Goal: Find contact information: Find contact information

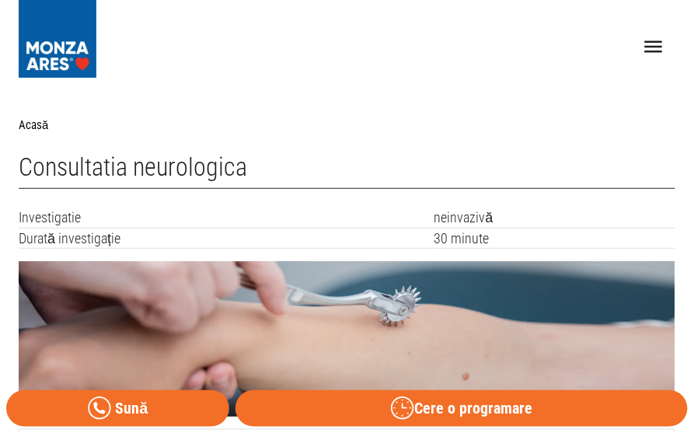
click at [655, 50] on icon "open drawer" at bounding box center [654, 47] width 24 height 24
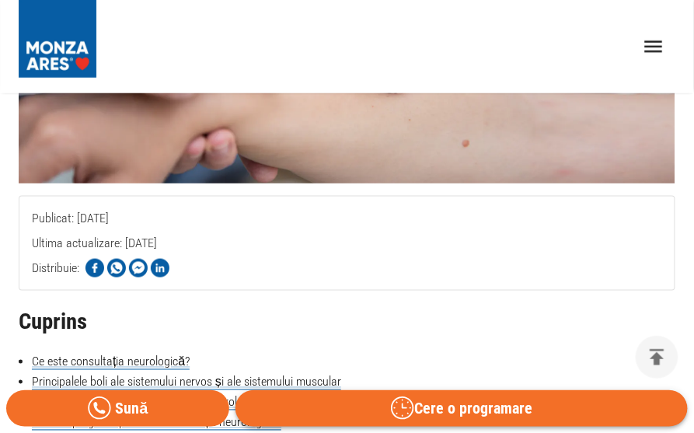
click at [411, 410] on icon "button" at bounding box center [403, 408] width 24 height 24
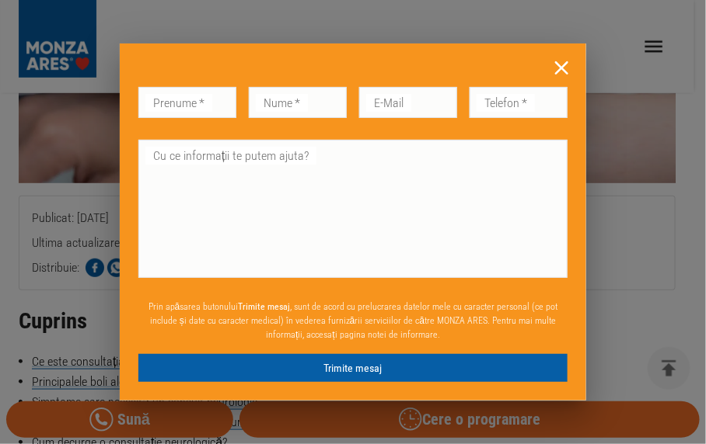
click at [570, 64] on icon at bounding box center [561, 68] width 24 height 24
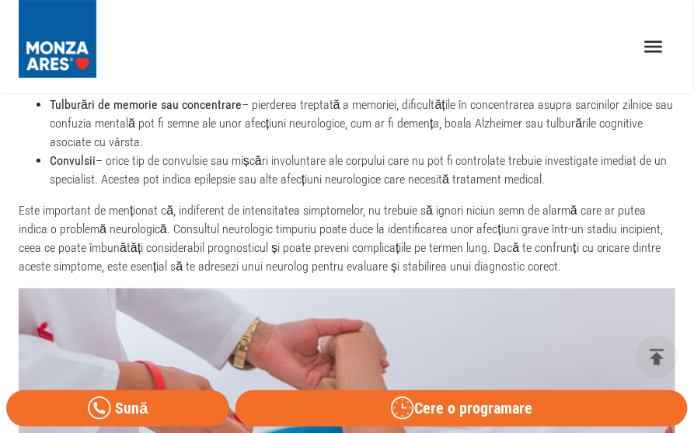
scroll to position [2176, 0]
